Goal: Task Accomplishment & Management: Manage account settings

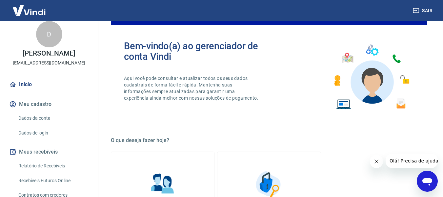
scroll to position [66, 0]
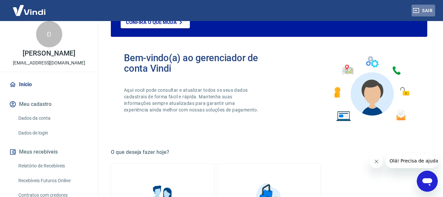
click at [428, 10] on button "Sair" at bounding box center [424, 11] width 24 height 12
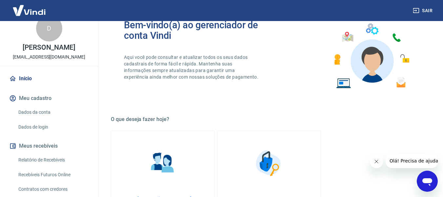
scroll to position [5, 0]
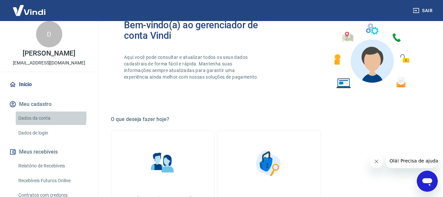
click at [50, 124] on link "Dados da conta" at bounding box center [53, 117] width 74 height 13
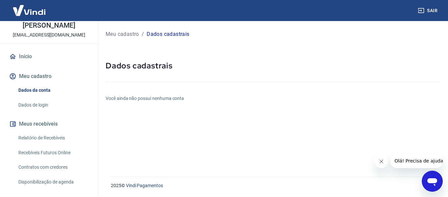
scroll to position [71, 0]
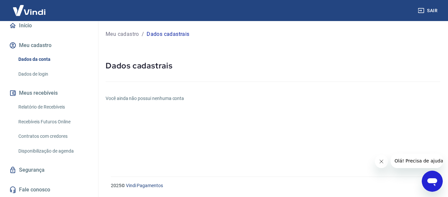
click at [61, 108] on link "Relatório de Recebíveis" at bounding box center [53, 106] width 74 height 13
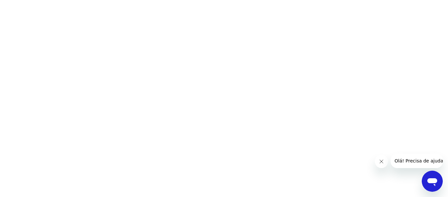
drag, startPoint x: 384, startPoint y: 160, endPoint x: 664, endPoint y: 276, distance: 302.9
click at [384, 160] on button "Fechar mensagem da empresa" at bounding box center [381, 161] width 13 height 13
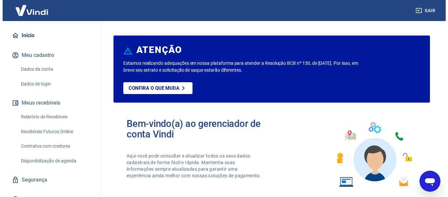
scroll to position [66, 0]
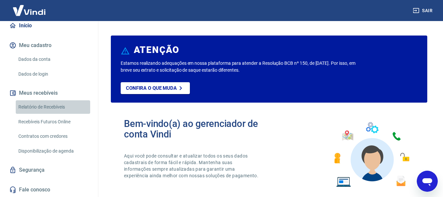
click at [62, 111] on link "Relatório de Recebíveis" at bounding box center [53, 106] width 74 height 13
